Goal: Transaction & Acquisition: Purchase product/service

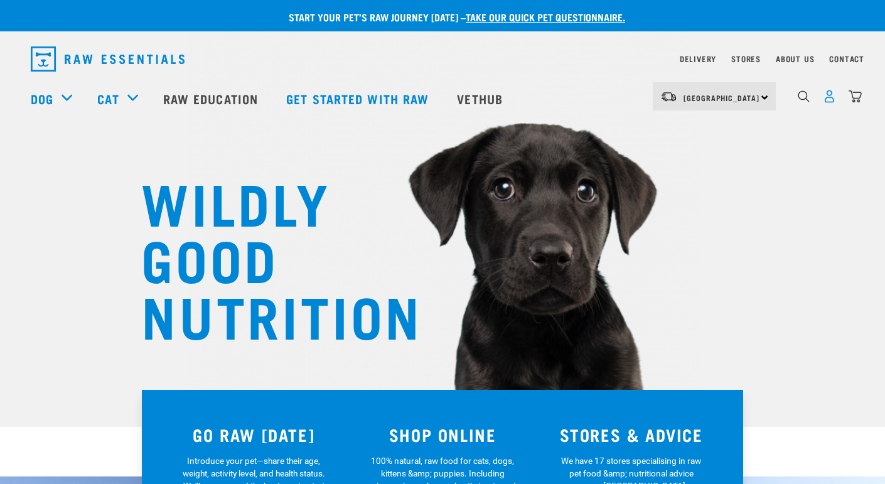
click at [825, 95] on img "dropdown navigation" at bounding box center [829, 96] width 13 height 13
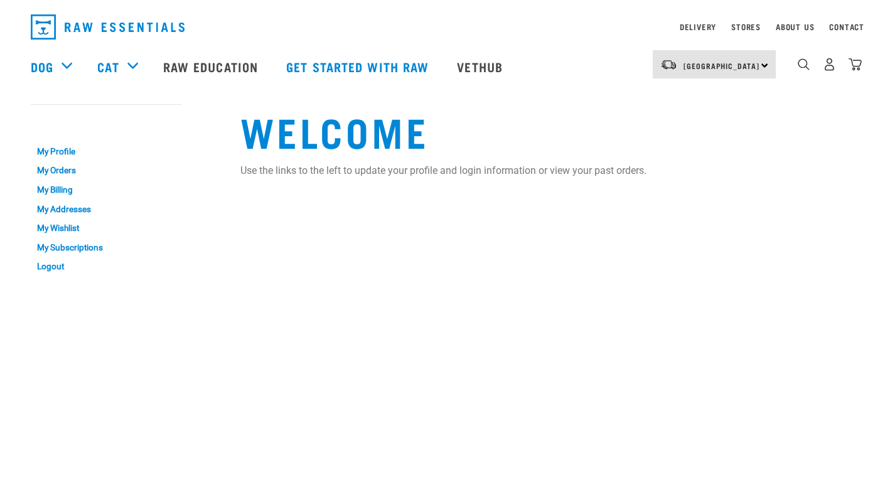
scroll to position [30, 0]
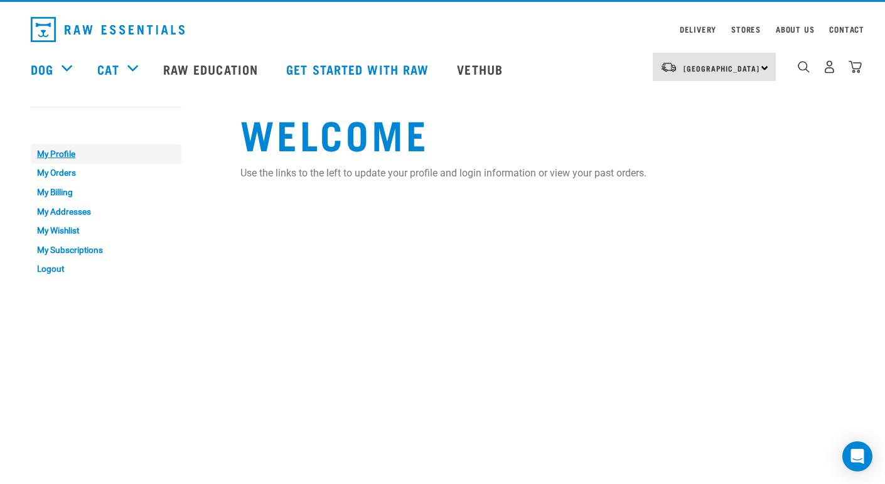
click at [67, 151] on link "My Profile" at bounding box center [106, 153] width 151 height 19
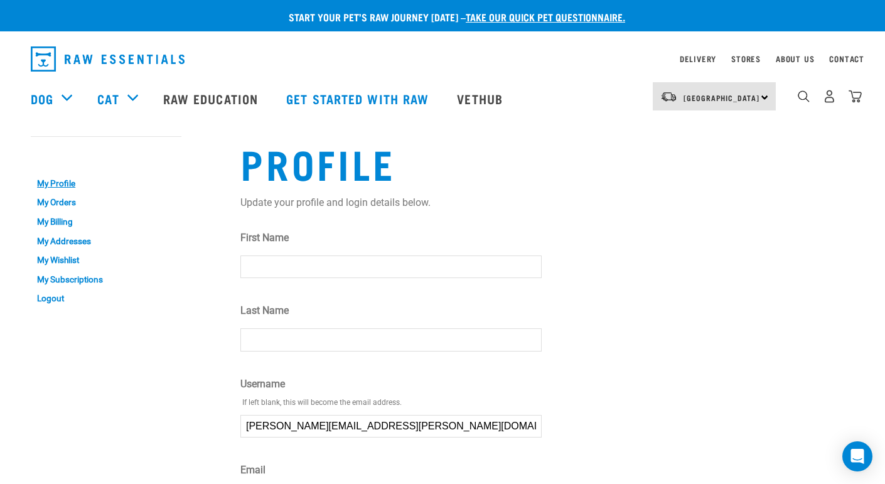
click at [290, 266] on input "First Name" at bounding box center [391, 267] width 301 height 23
type input "Rocco"
type input "Taylor"
click at [63, 201] on link "My Orders" at bounding box center [106, 202] width 151 height 19
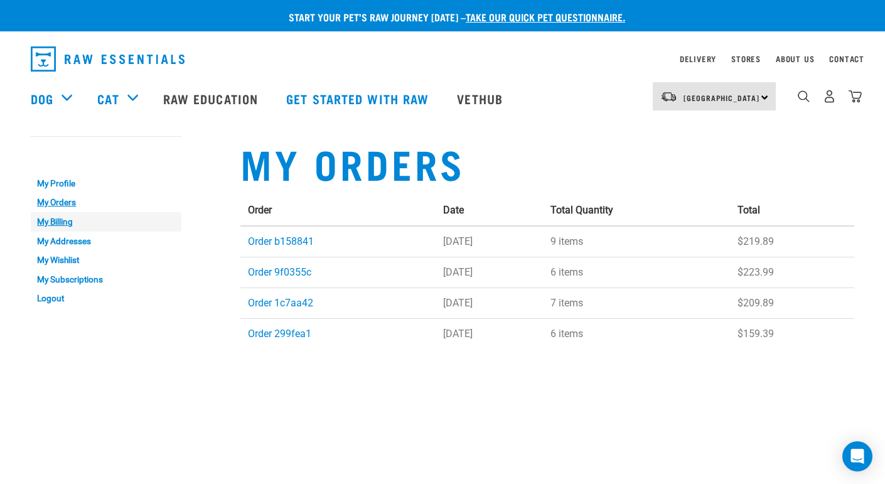
click at [64, 221] on link "My Billing" at bounding box center [106, 221] width 151 height 19
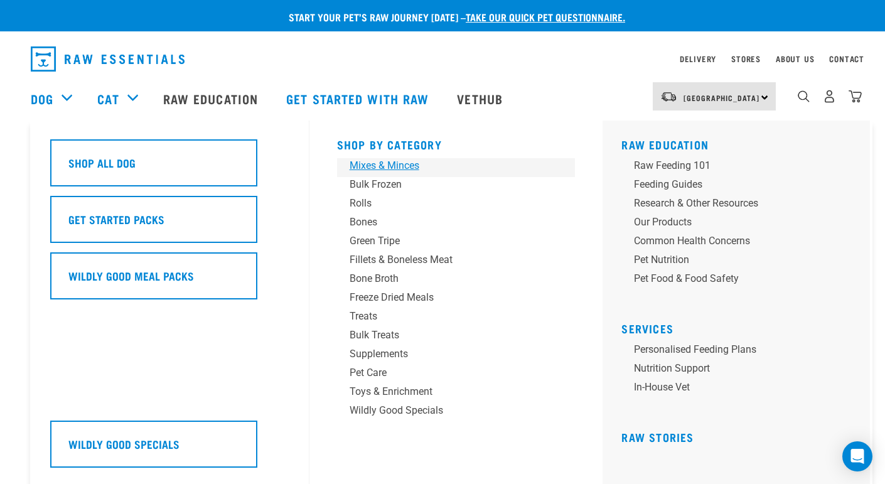
click at [397, 168] on div "Mixes & Minces" at bounding box center [448, 165] width 196 height 15
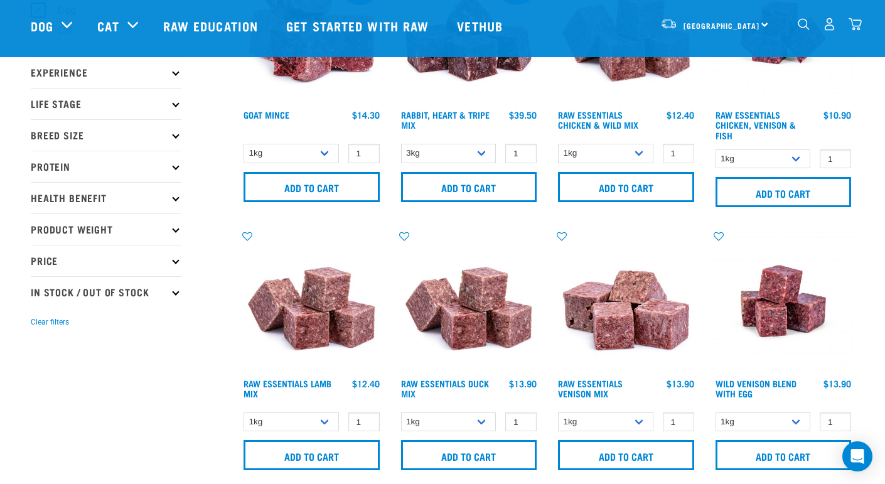
scroll to position [130, 0]
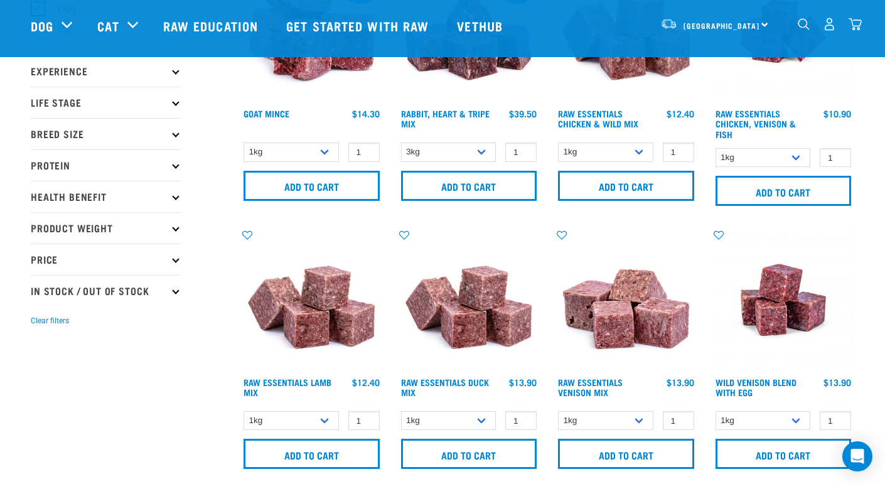
click at [158, 163] on p "Protein" at bounding box center [106, 164] width 151 height 31
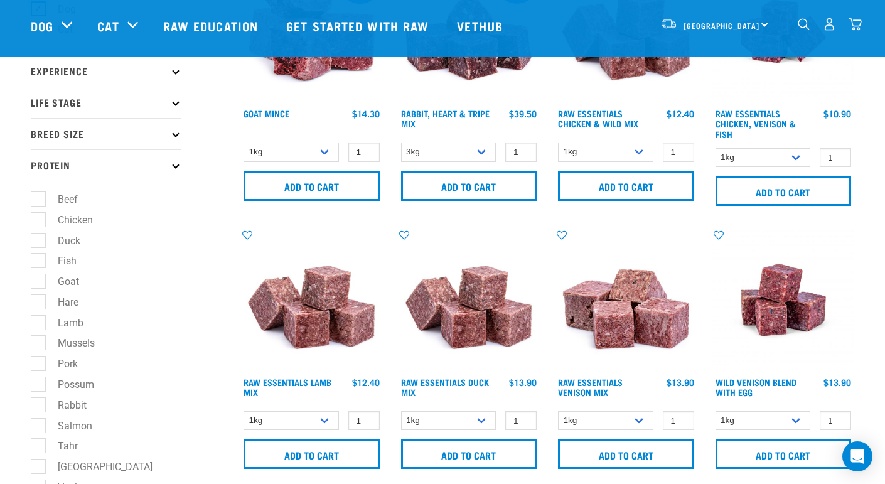
click at [43, 220] on label "Chicken" at bounding box center [68, 220] width 60 height 16
click at [39, 220] on input "Chicken" at bounding box center [35, 218] width 8 height 8
checkbox input "true"
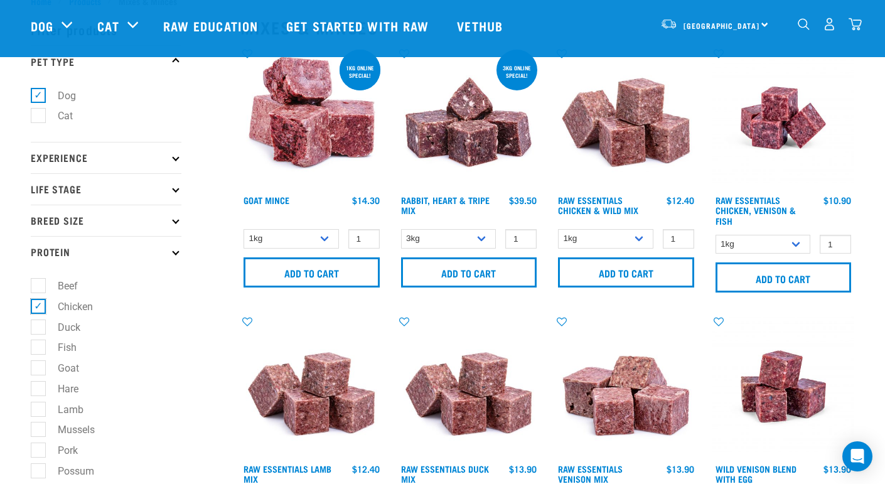
scroll to position [270, 0]
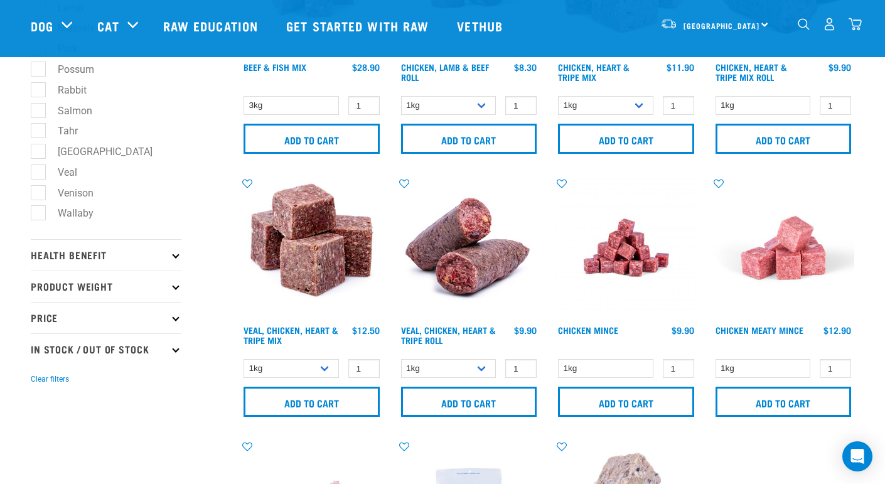
scroll to position [449, 0]
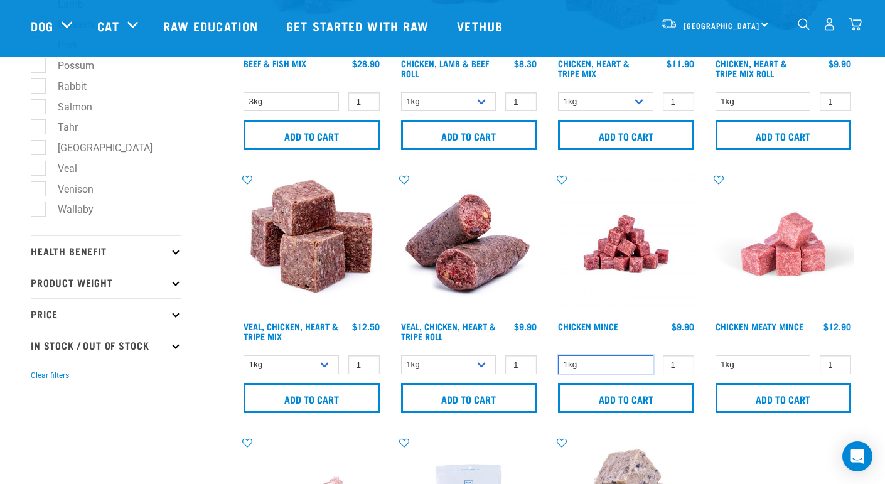
click at [641, 366] on select "1kg" at bounding box center [605, 364] width 95 height 19
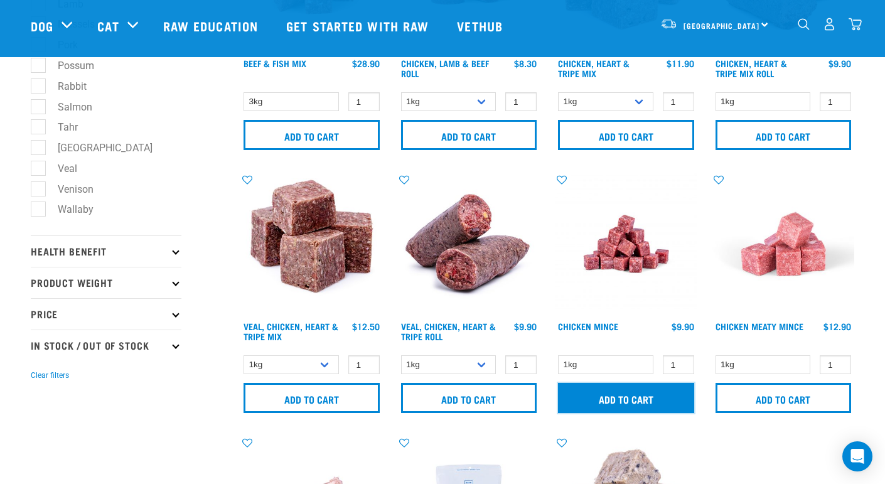
click at [663, 393] on input "Add to cart" at bounding box center [626, 398] width 136 height 30
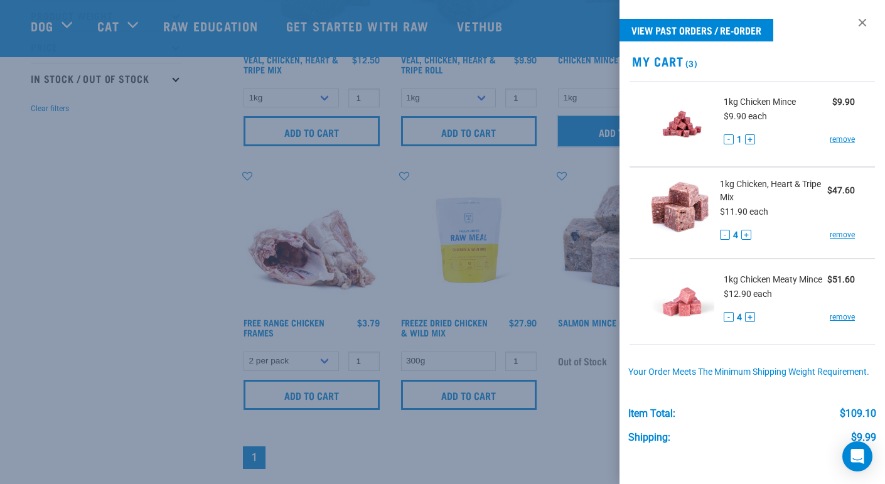
scroll to position [709, 0]
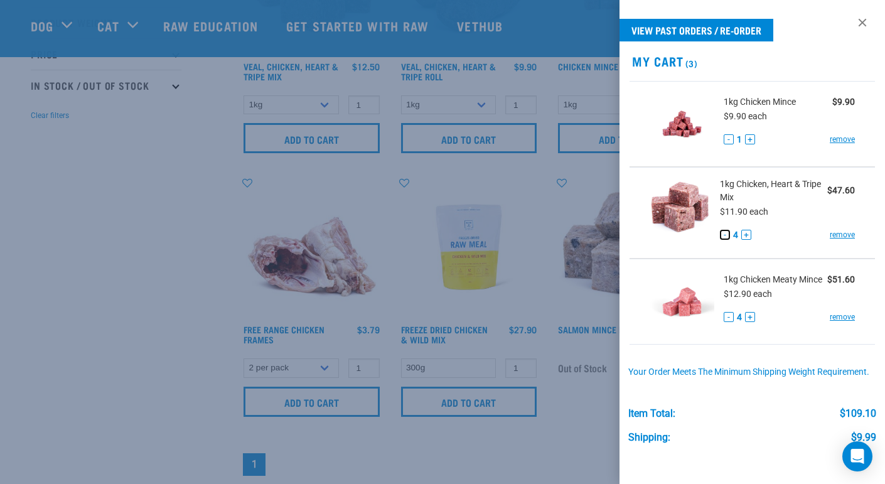
click at [725, 235] on button "-" at bounding box center [725, 235] width 10 height 10
click at [751, 139] on button "+" at bounding box center [750, 139] width 10 height 10
click at [730, 319] on button "-" at bounding box center [729, 317] width 10 height 10
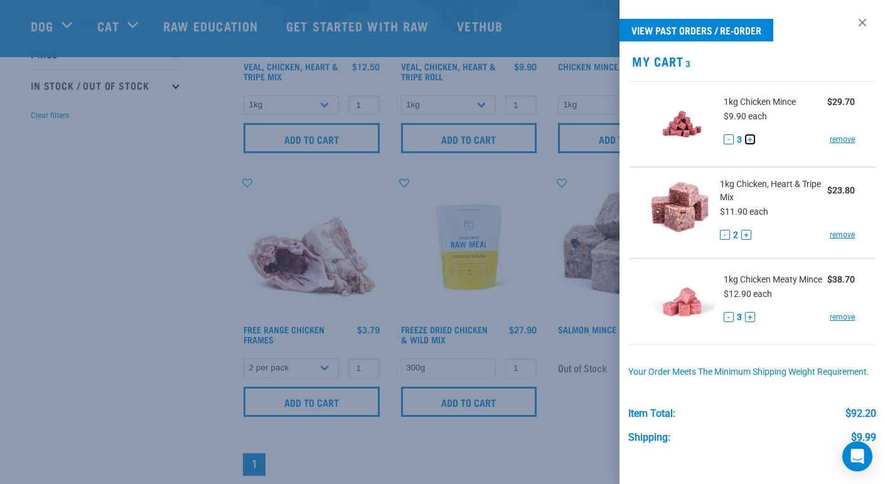
click at [753, 138] on button "+" at bounding box center [750, 139] width 10 height 10
click at [750, 235] on button "+" at bounding box center [747, 235] width 10 height 10
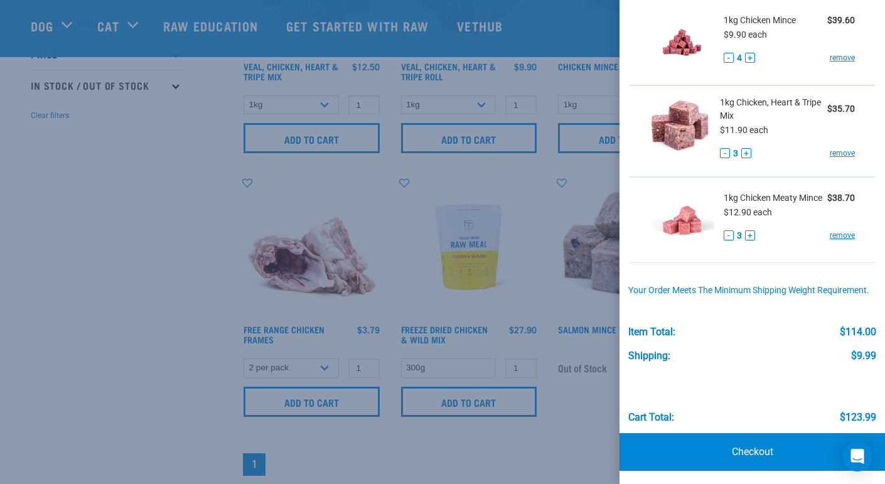
click at [744, 471] on p at bounding box center [753, 478] width 266 height 15
click at [760, 458] on link "Checkout" at bounding box center [753, 452] width 266 height 38
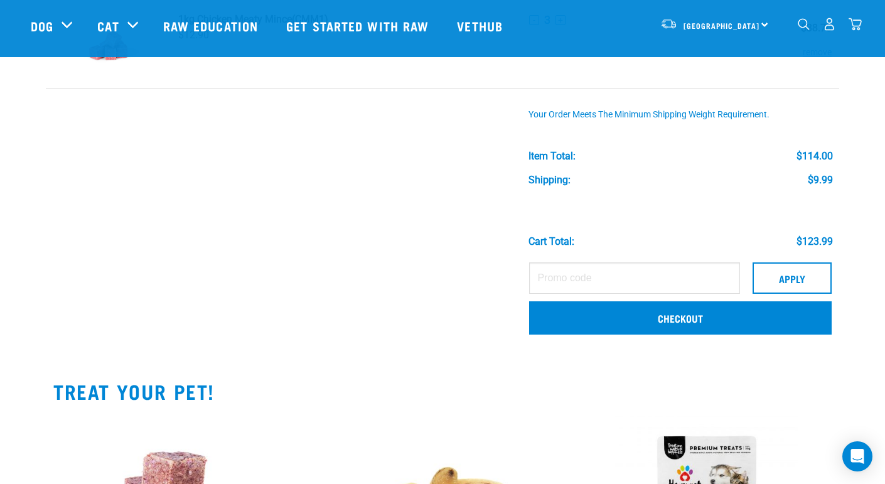
scroll to position [288, 0]
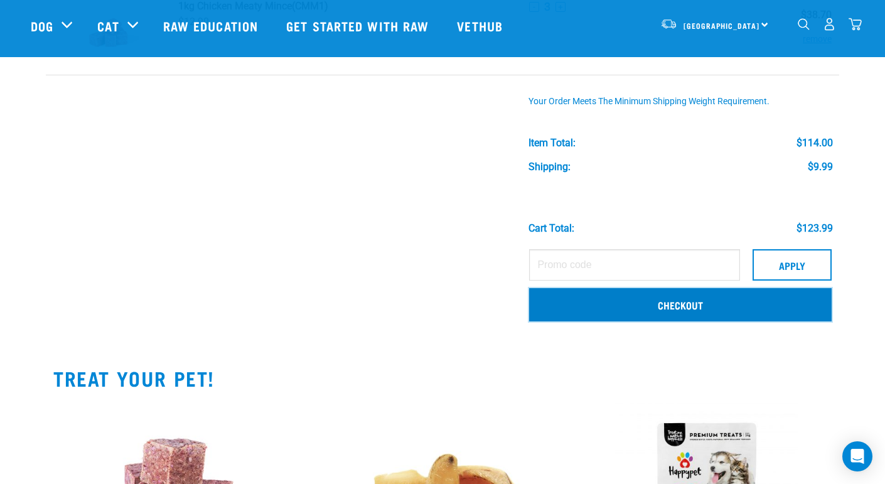
click at [669, 301] on link "Checkout" at bounding box center [680, 304] width 303 height 33
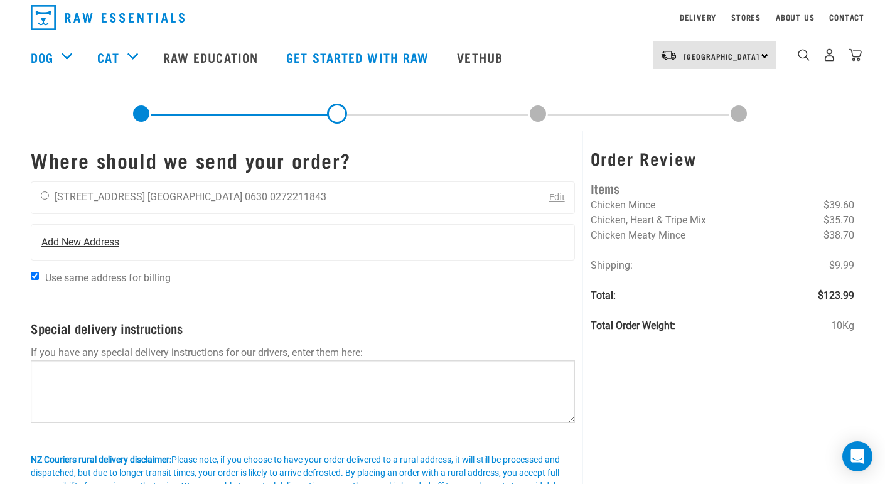
scroll to position [41, 0]
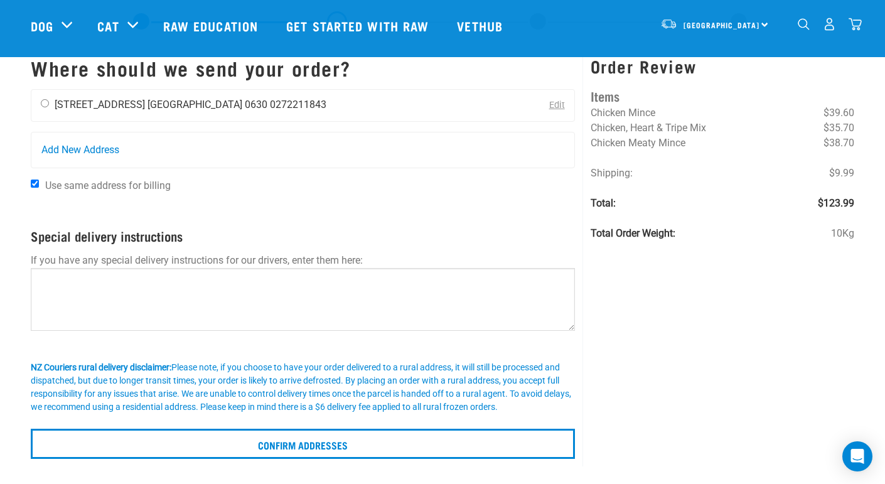
click at [45, 97] on div "Sam Taylor 7/8 Orne Street Auckland 0630 0272211843" at bounding box center [183, 105] width 305 height 31
click at [44, 102] on input "radio" at bounding box center [45, 103] width 8 height 8
radio input "true"
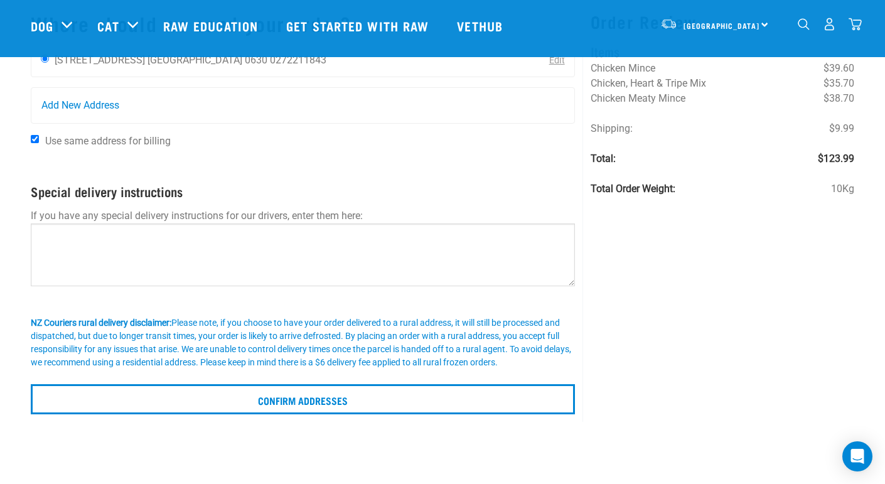
scroll to position [94, 0]
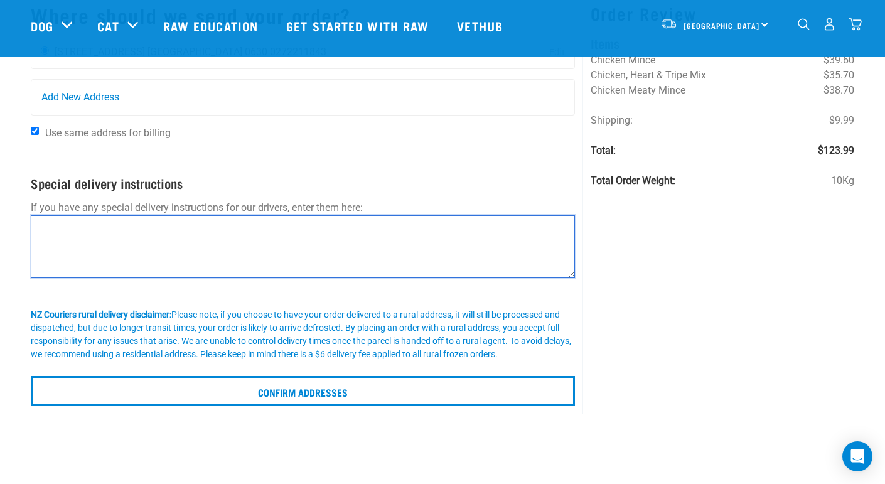
click at [141, 258] on textarea at bounding box center [303, 246] width 544 height 63
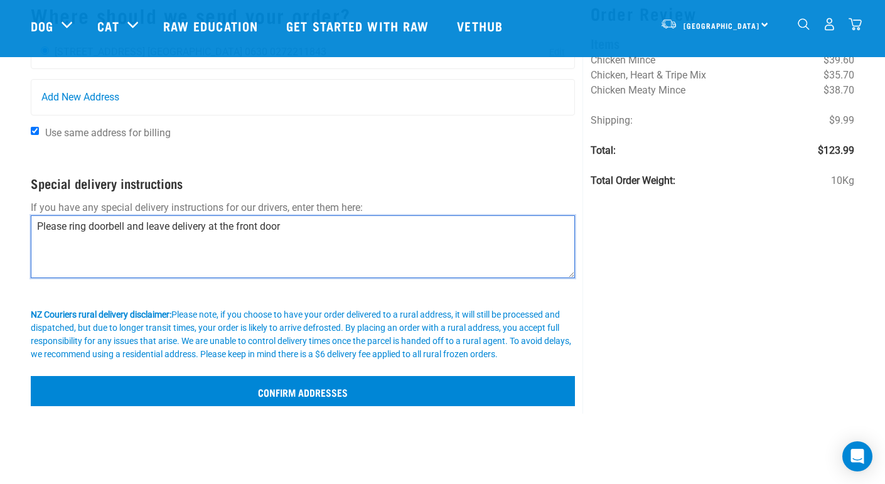
type textarea "Please ring doorbell and leave delivery at the front door"
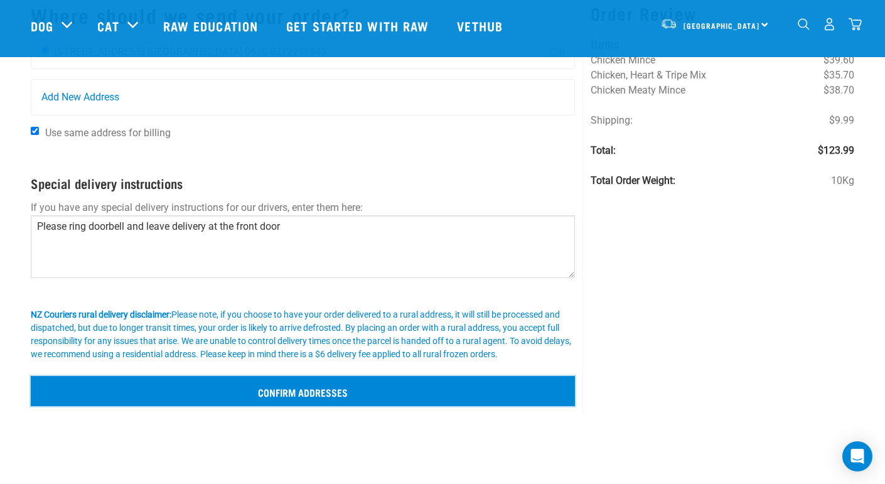
click at [249, 385] on input "Confirm addresses" at bounding box center [303, 391] width 544 height 30
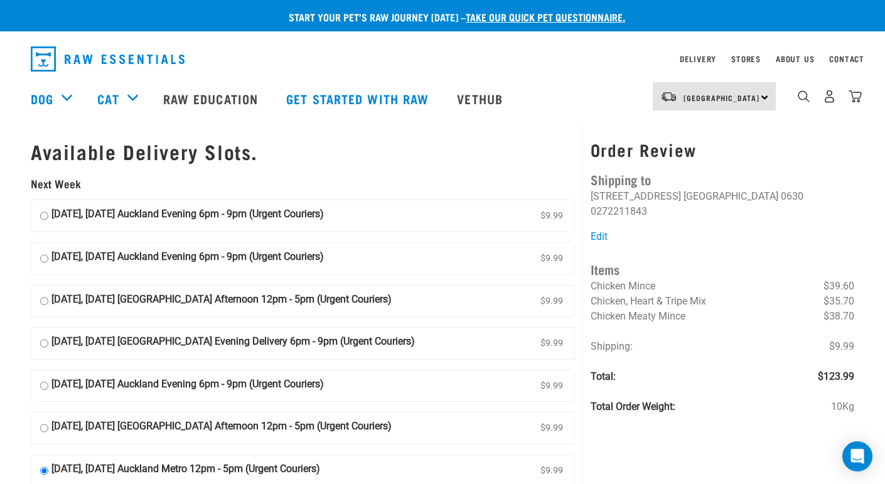
click at [45, 214] on input "[DATE], [DATE] Auckland Evening 6pm - 9pm (Urgent Couriers) $9.99" at bounding box center [44, 216] width 8 height 19
radio input "true"
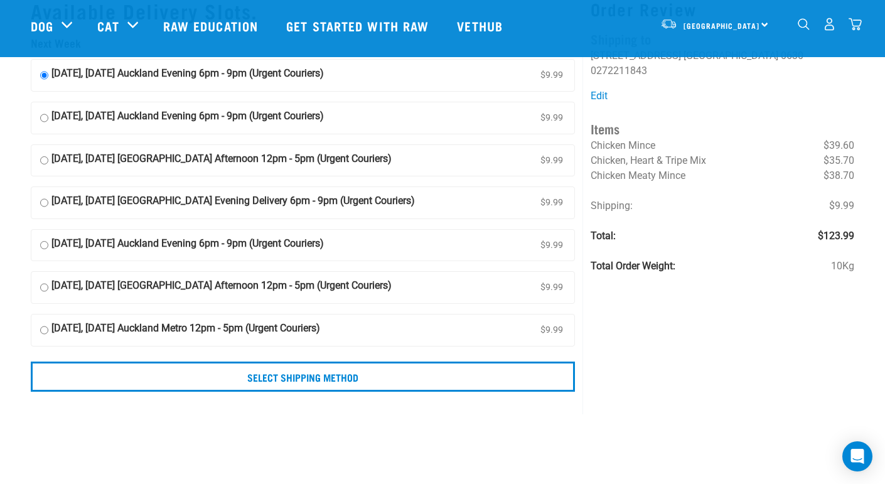
scroll to position [43, 0]
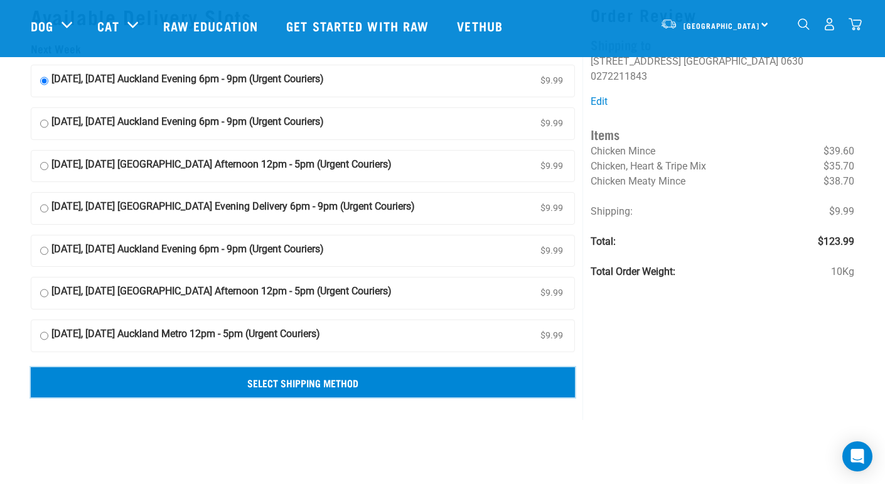
click at [270, 381] on input "Select Shipping Method" at bounding box center [303, 382] width 544 height 30
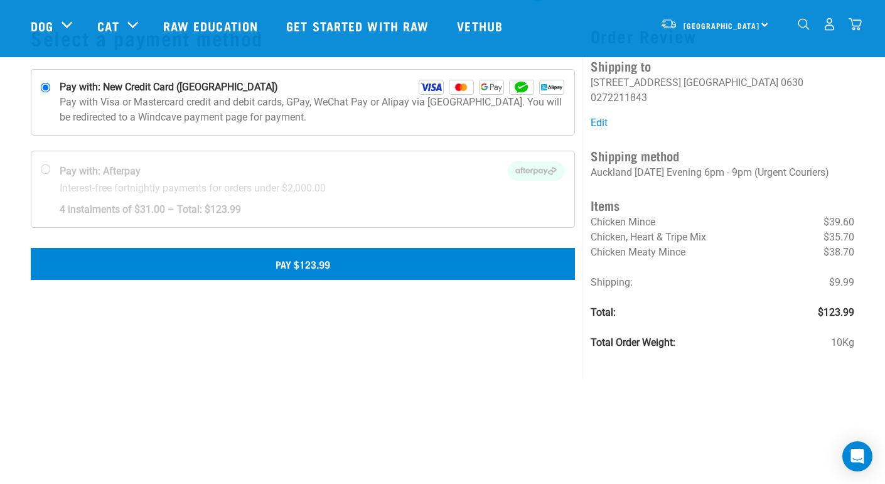
scroll to position [71, 0]
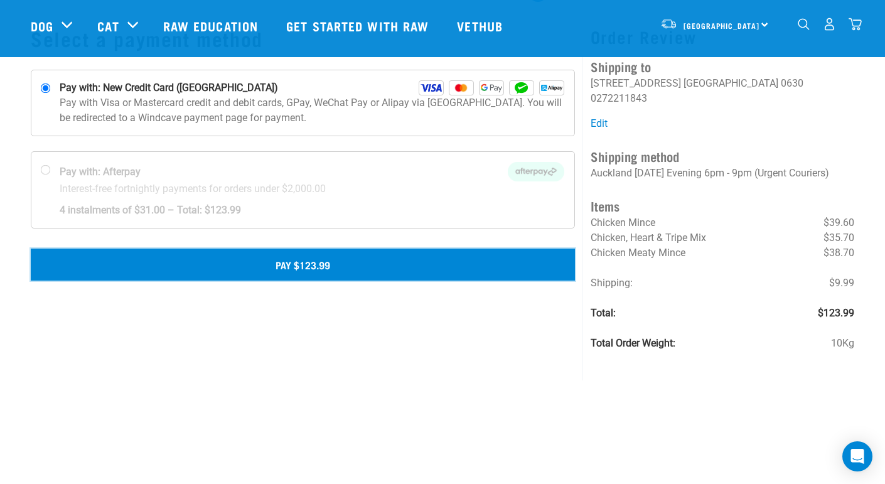
click at [372, 265] on button "Pay $123.99" at bounding box center [303, 264] width 544 height 31
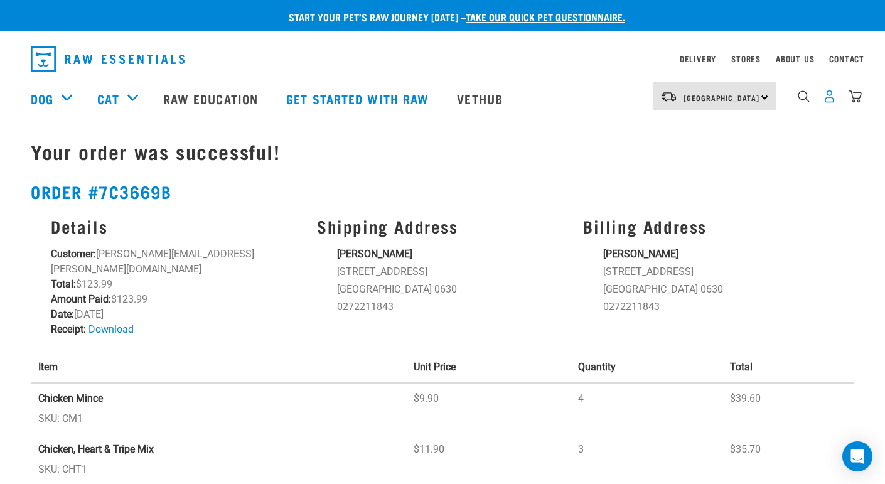
click at [831, 102] on img "dropdown navigation" at bounding box center [829, 96] width 13 height 13
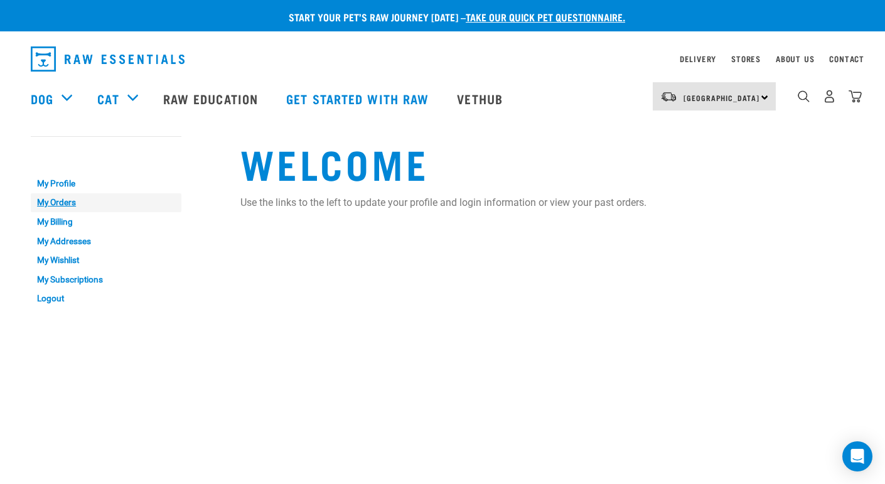
click at [64, 205] on link "My Orders" at bounding box center [106, 202] width 151 height 19
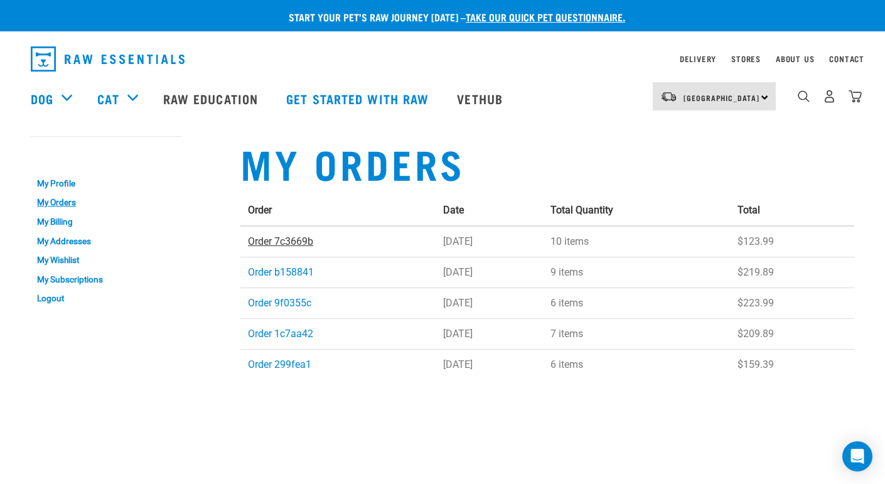
click at [302, 241] on link "Order 7c3669b" at bounding box center [280, 241] width 65 height 12
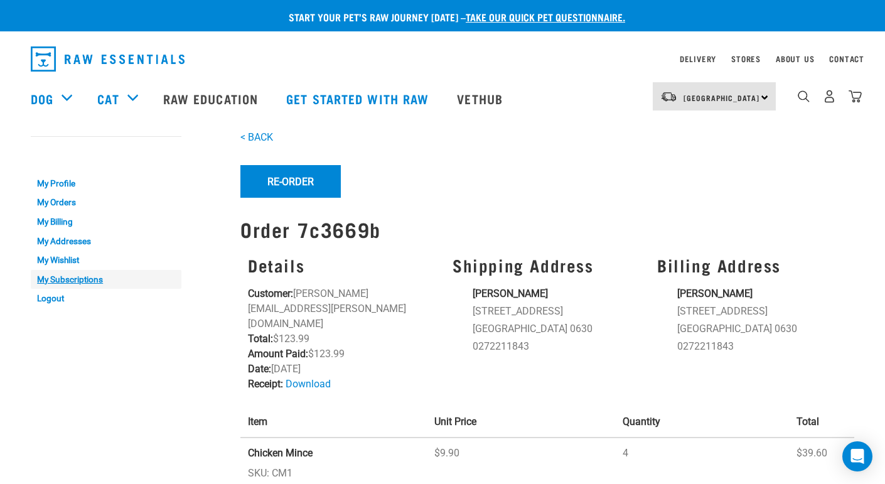
click at [74, 276] on link "My Subscriptions" at bounding box center [106, 279] width 151 height 19
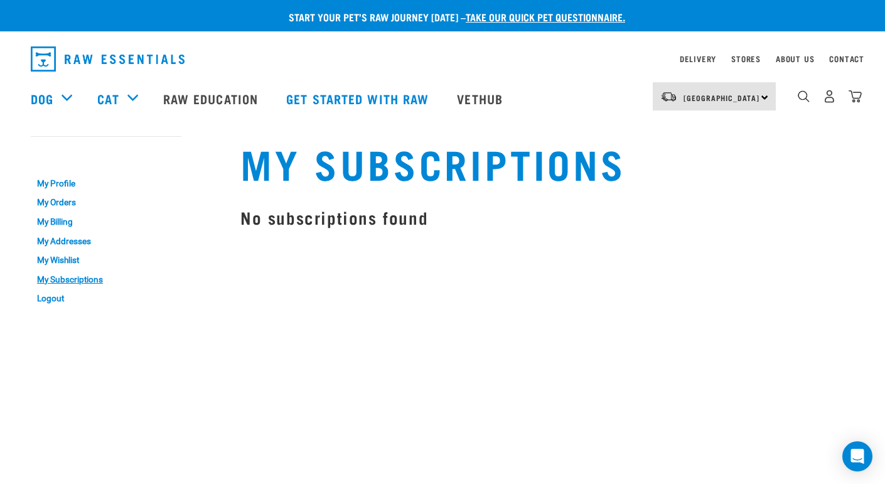
click at [793, 100] on div "0" at bounding box center [819, 98] width 86 height 50
click at [802, 90] on img "dropdown navigation" at bounding box center [804, 96] width 12 height 12
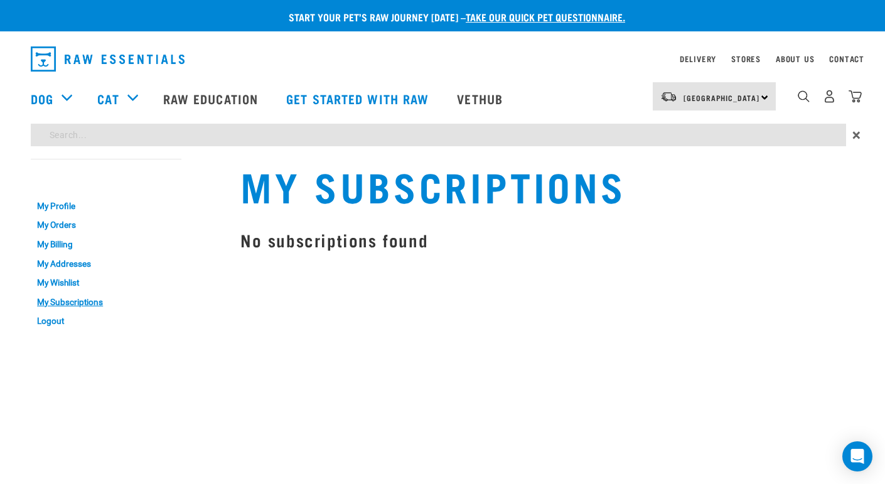
click at [701, 133] on input "search" at bounding box center [439, 135] width 816 height 23
type input "subscriptions"
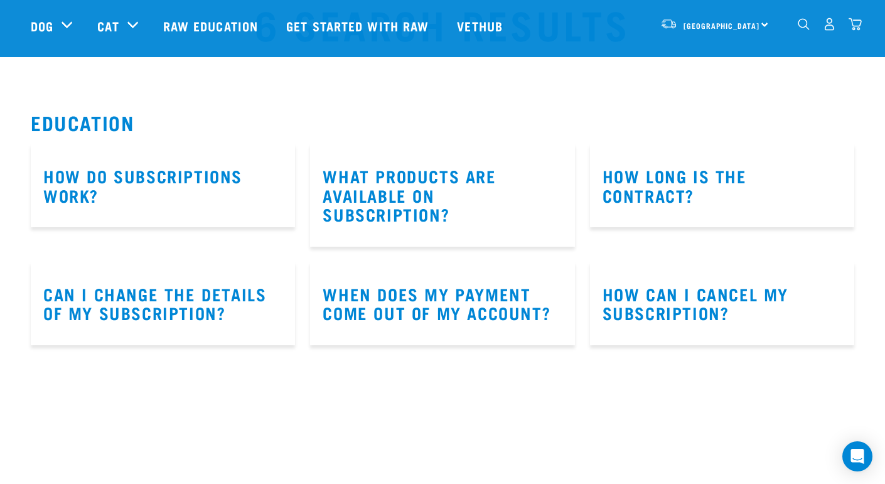
scroll to position [47, 0]
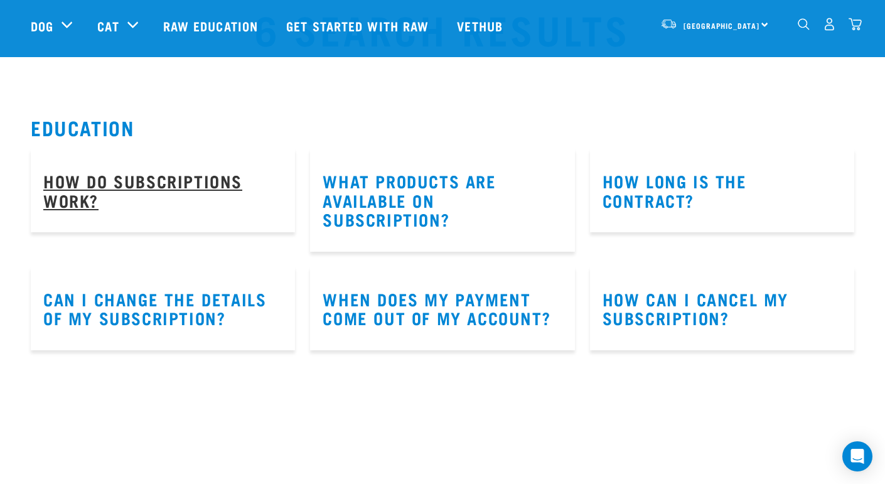
click at [210, 181] on link "How do subscriptions work?" at bounding box center [142, 190] width 199 height 29
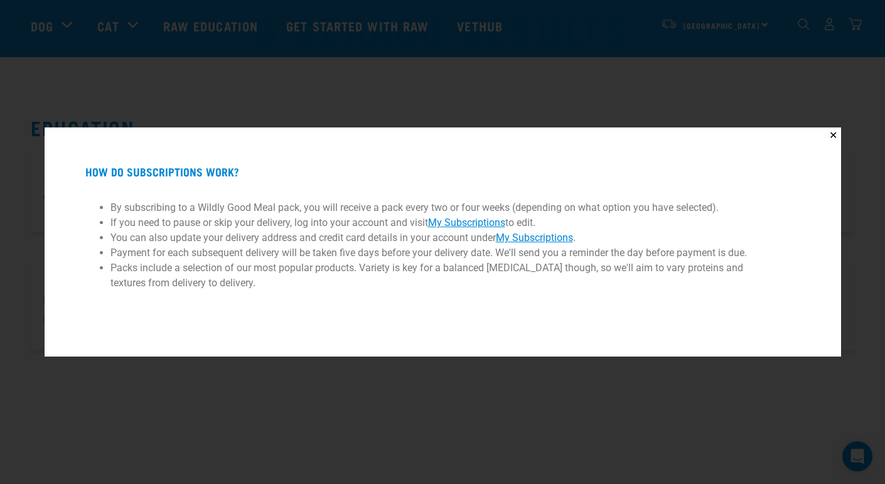
click at [466, 220] on link "My Subscriptions" at bounding box center [466, 223] width 77 height 12
click at [310, 54] on div "✕ How do subscriptions work? By subscribing to a Wildly Good Meal pack, you wil…" at bounding box center [442, 242] width 885 height 484
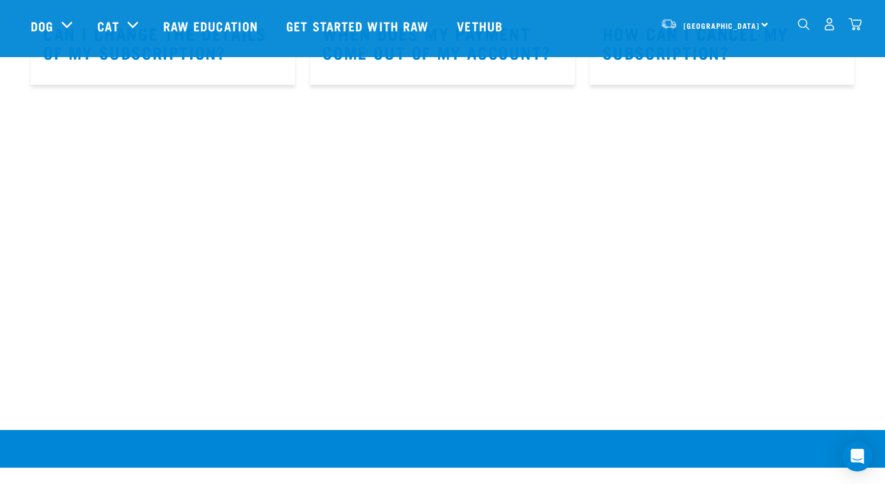
scroll to position [0, 0]
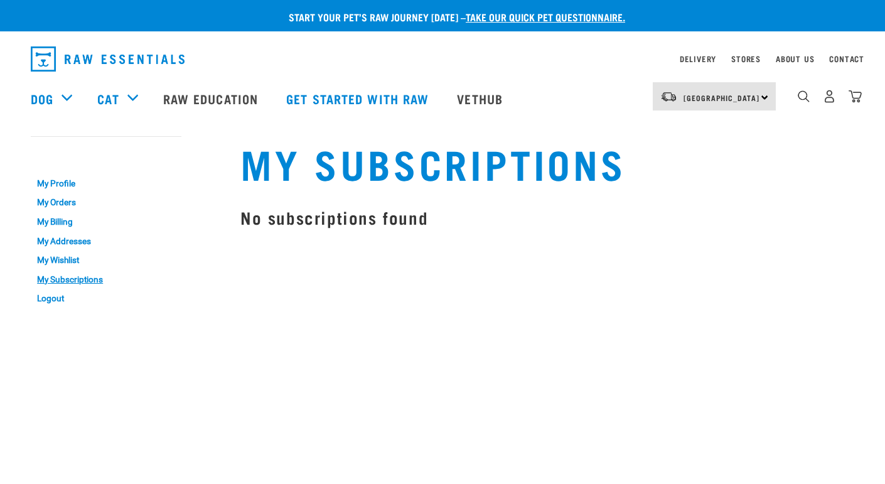
click at [421, 171] on h1 "My Subscriptions" at bounding box center [548, 162] width 614 height 45
click at [850, 61] on div "Contact" at bounding box center [847, 58] width 35 height 15
click at [840, 61] on div "Contact" at bounding box center [847, 58] width 35 height 15
click at [843, 58] on link "Contact" at bounding box center [847, 59] width 35 height 4
